Goal: Obtain resource: Obtain resource

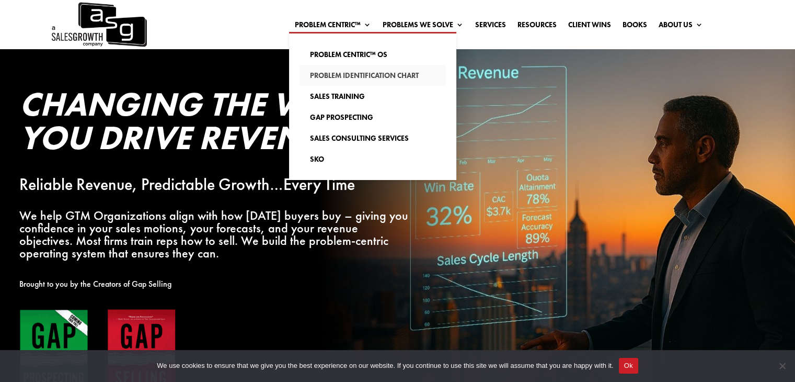
click at [351, 73] on link "Problem Identification Chart" at bounding box center [373, 75] width 146 height 21
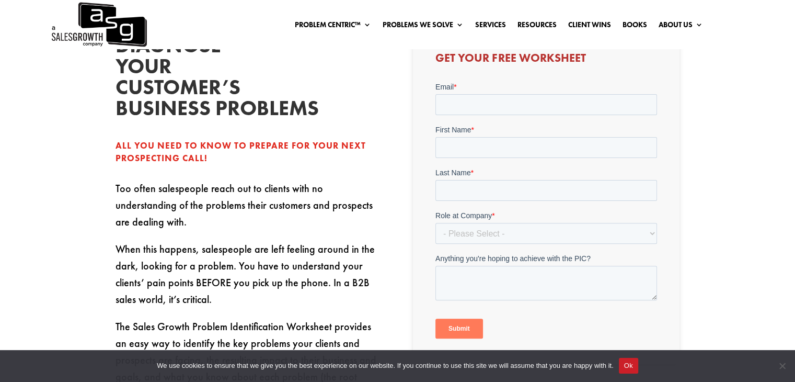
scroll to position [291, 0]
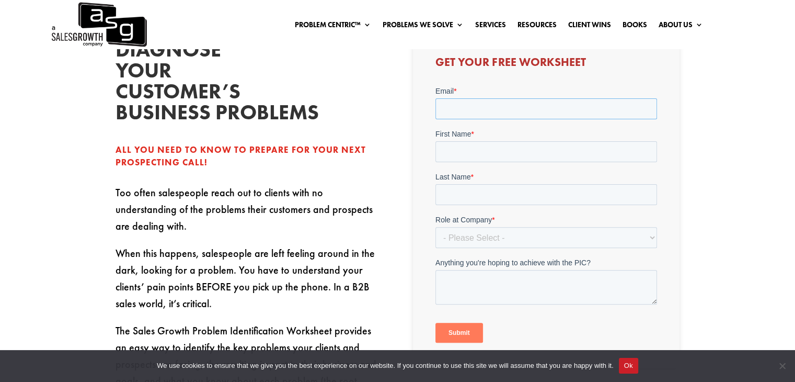
click at [508, 114] on input "Email *" at bounding box center [547, 108] width 222 height 21
type input "ashleighann.mowatt@gmail.com"
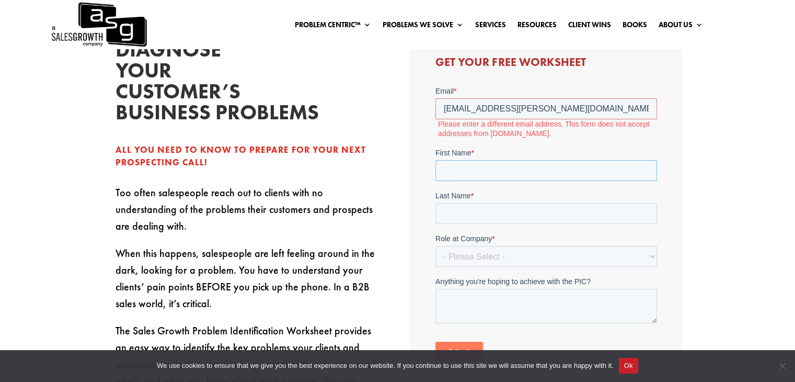
click at [493, 147] on div "First Name *" at bounding box center [547, 163] width 222 height 33
type input "Ashleigh-Ann"
click at [470, 217] on input "Last Name *" at bounding box center [547, 213] width 222 height 21
type input "Mowatt"
click at [465, 255] on select "- Please Select - C-Level (CRO, CSO, etc) Senior Leadership (VP of Sales, VP of…" at bounding box center [547, 256] width 222 height 21
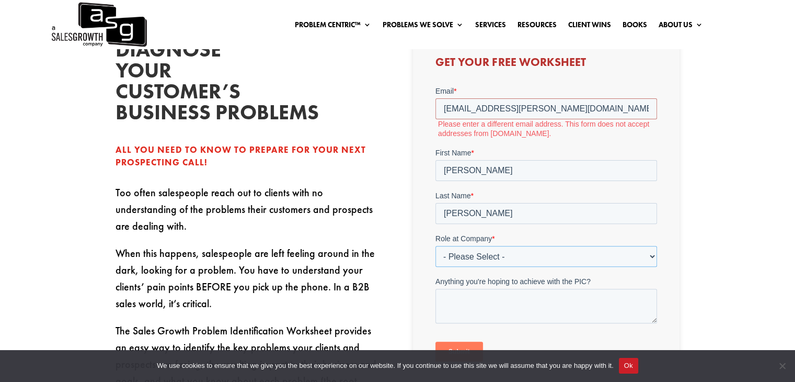
select select "C-Level (CRO, CSO, etc)"
click at [436, 246] on select "- Please Select - C-Level (CRO, CSO, etc) Senior Leadership (VP of Sales, VP of…" at bounding box center [547, 256] width 222 height 21
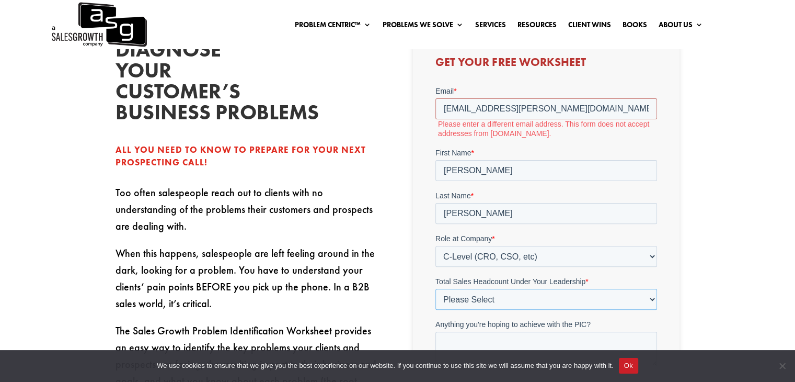
click at [468, 298] on select "Please Select Just Me 1-9 10-19 20-49 50-99 100+" at bounding box center [547, 299] width 222 height 21
select select "10-19"
click at [436, 289] on select "Please Select Just Me 1-9 10-19 20-49 50-99 100+" at bounding box center [547, 299] width 222 height 21
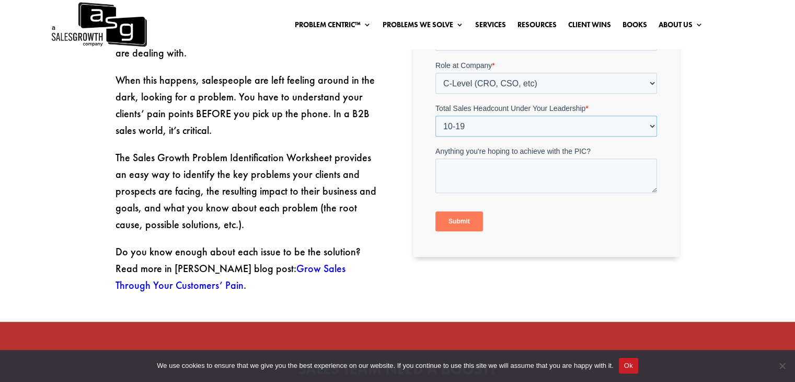
scroll to position [477, 0]
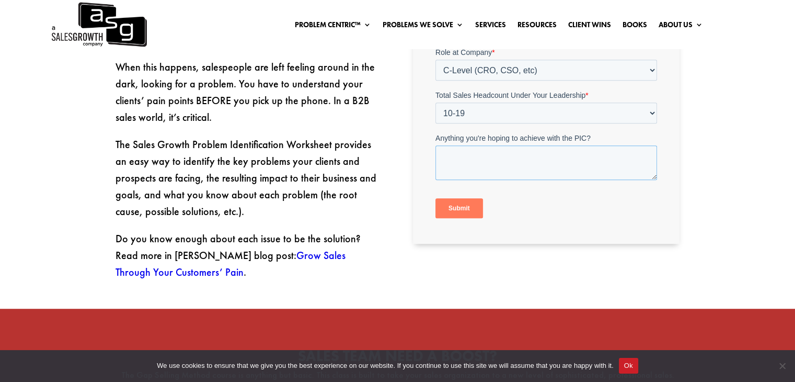
click at [569, 161] on textarea "Anything you're hoping to achieve with the PIC?" at bounding box center [547, 163] width 222 height 35
type textarea "Closing more deals"
click at [477, 207] on input "Submit" at bounding box center [460, 209] width 48 height 20
click at [457, 211] on input "Submit" at bounding box center [460, 209] width 48 height 20
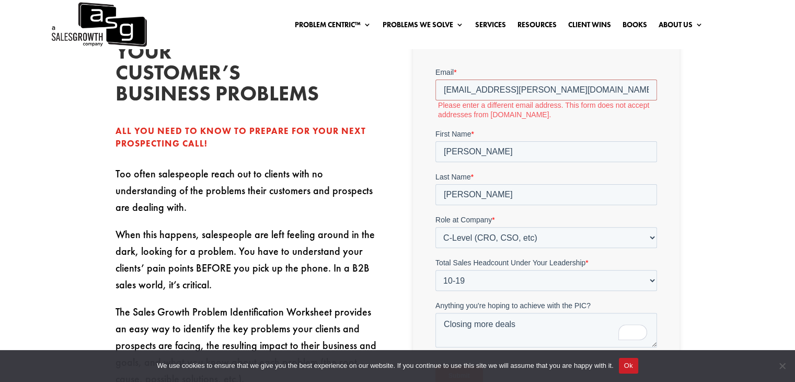
scroll to position [307, 0]
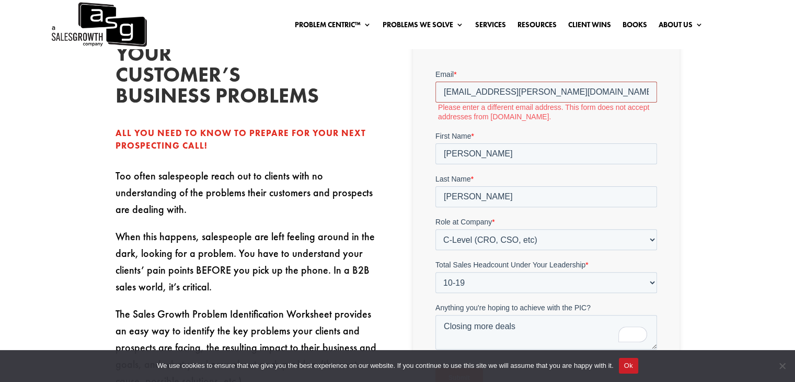
drag, startPoint x: 594, startPoint y: 91, endPoint x: 803, endPoint y: 158, distance: 219.1
click at [436, 86] on html "Email * ashleighann.mowatt@gmail.com Please enter a different email address. Th…" at bounding box center [547, 237] width 222 height 337
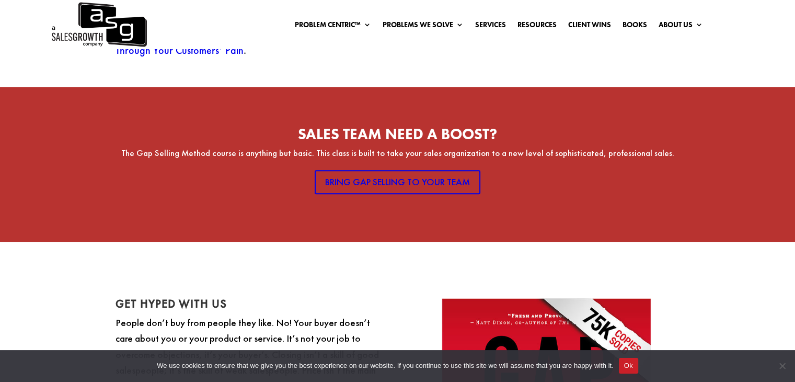
scroll to position [487, 0]
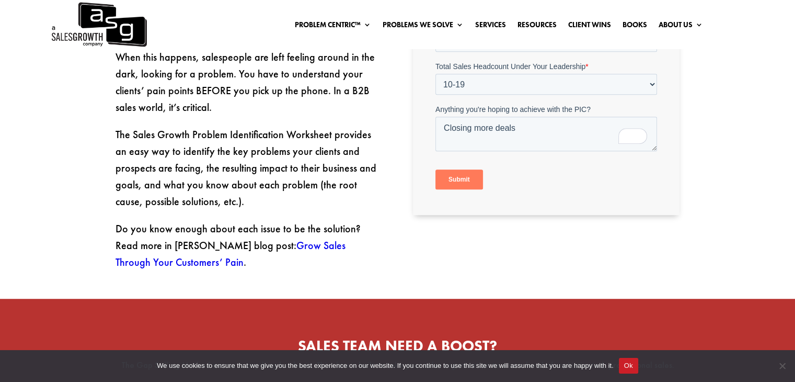
type input "ashleighann@livewellja.com"
click at [446, 183] on input "Submit" at bounding box center [460, 180] width 48 height 20
